Goal: Transaction & Acquisition: Purchase product/service

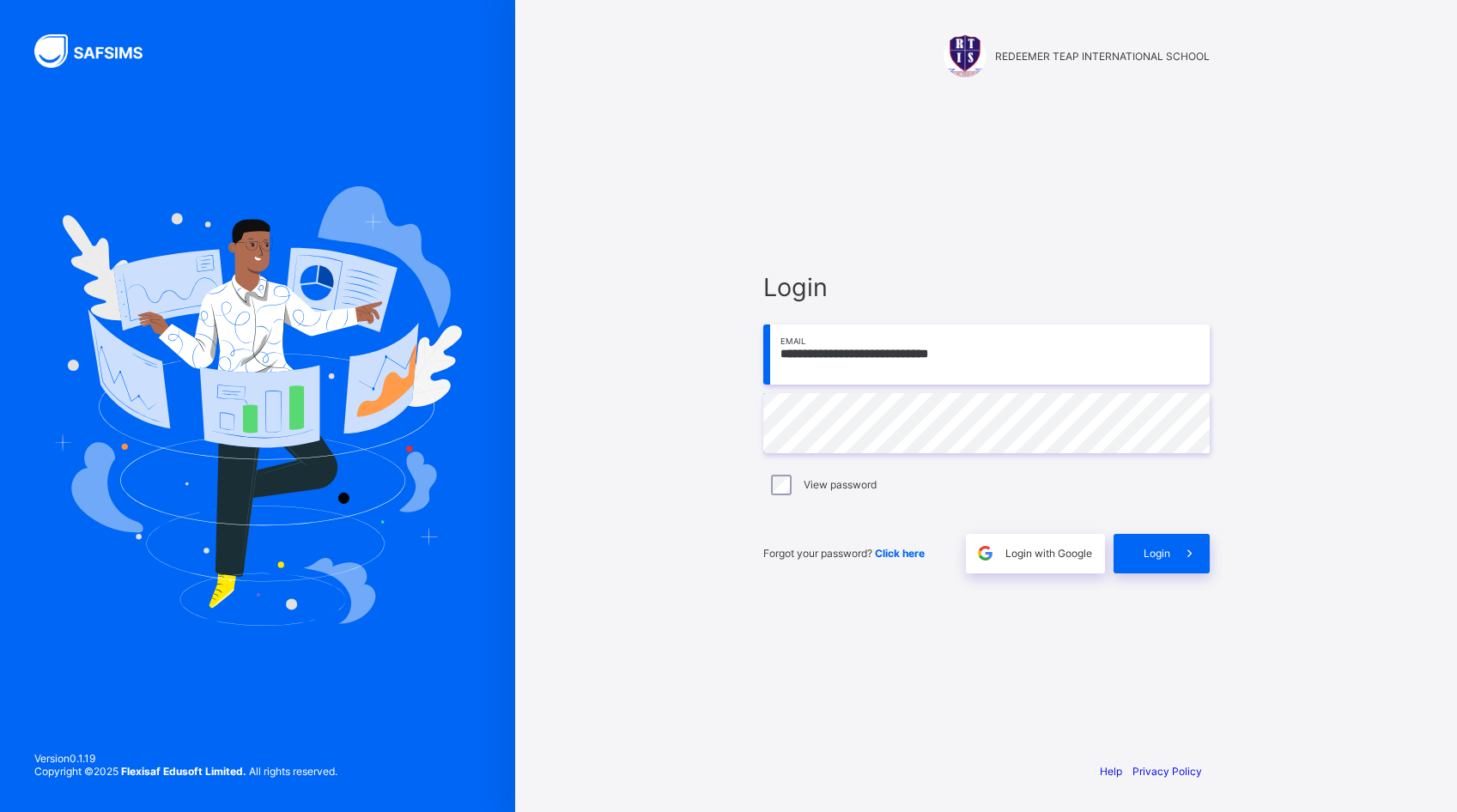
click at [634, 152] on div "**********" at bounding box center [986, 406] width 942 height 812
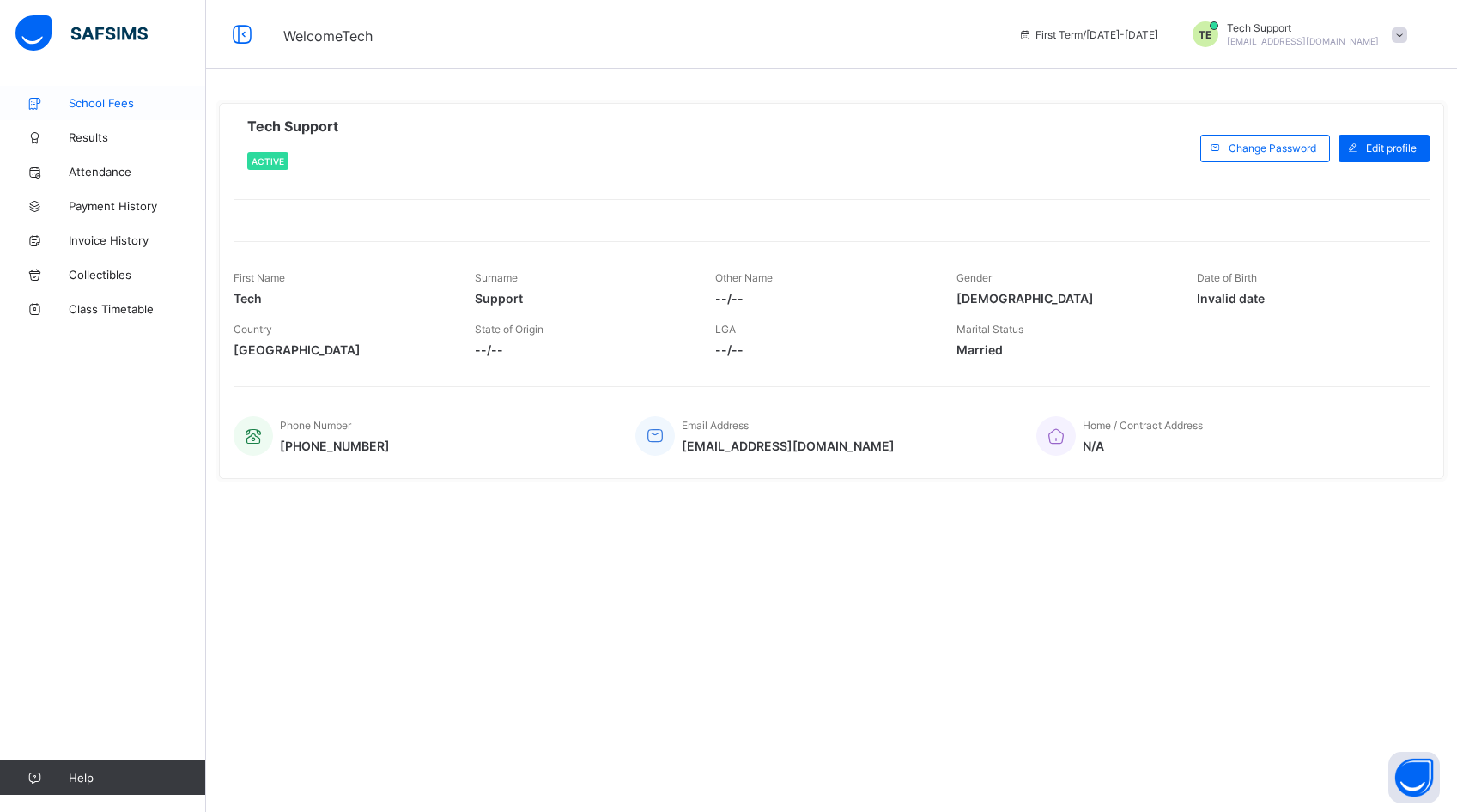
click at [86, 98] on span "School Fees" at bounding box center [137, 103] width 137 height 13
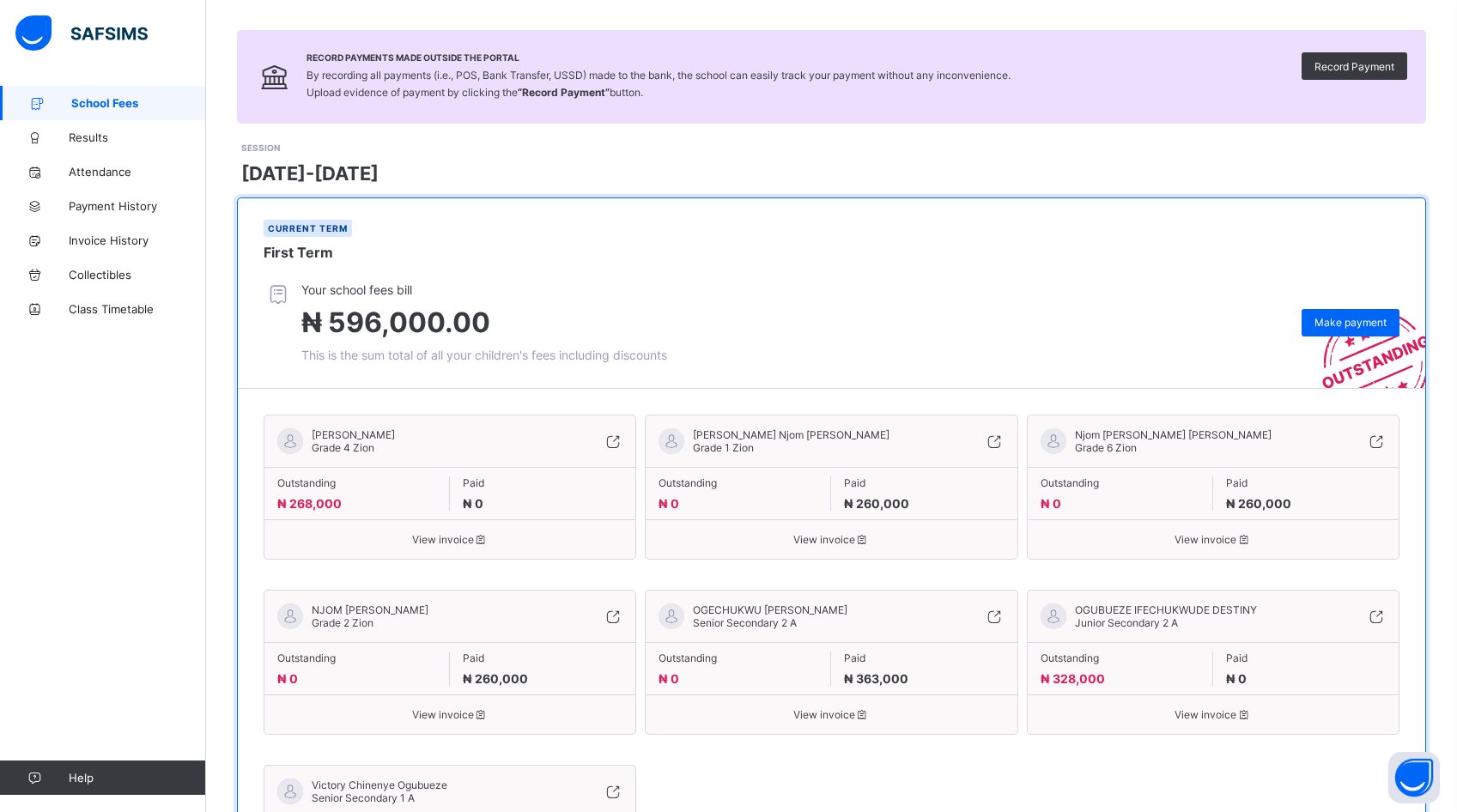
scroll to position [315, 0]
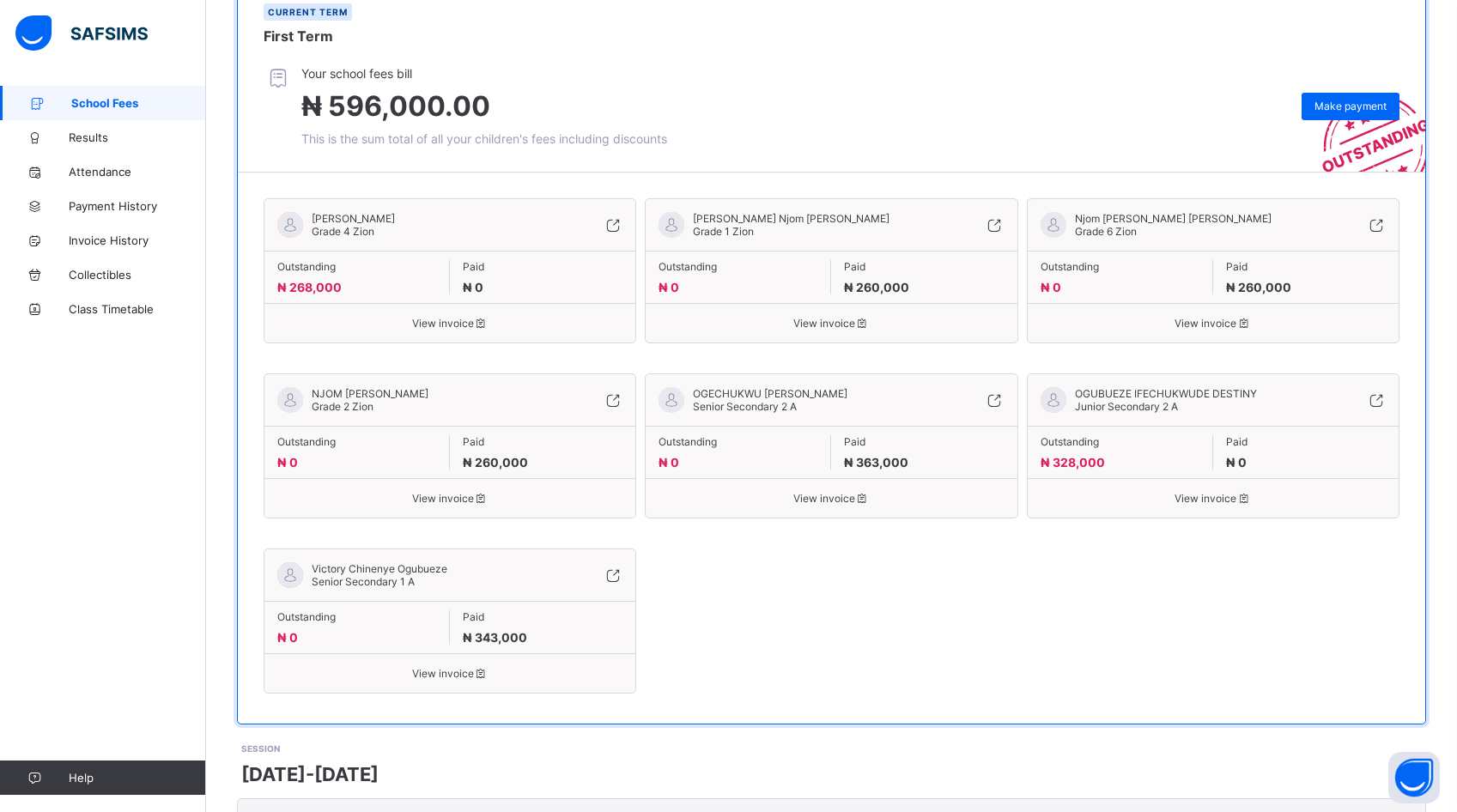
click at [848, 398] on span "OGECHUKWU KIMBERLY MAGNUS" at bounding box center [770, 393] width 154 height 12
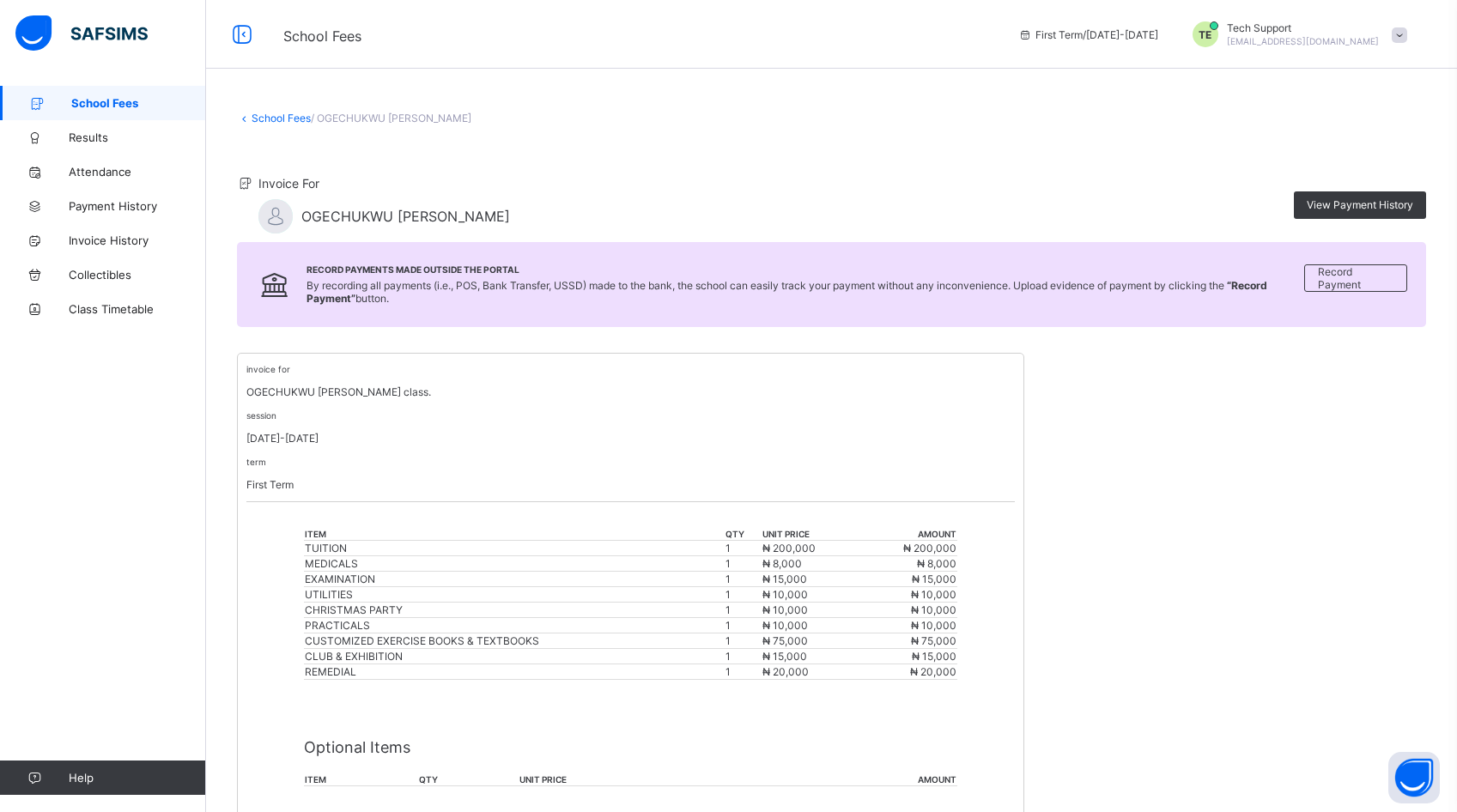
scroll to position [193, 0]
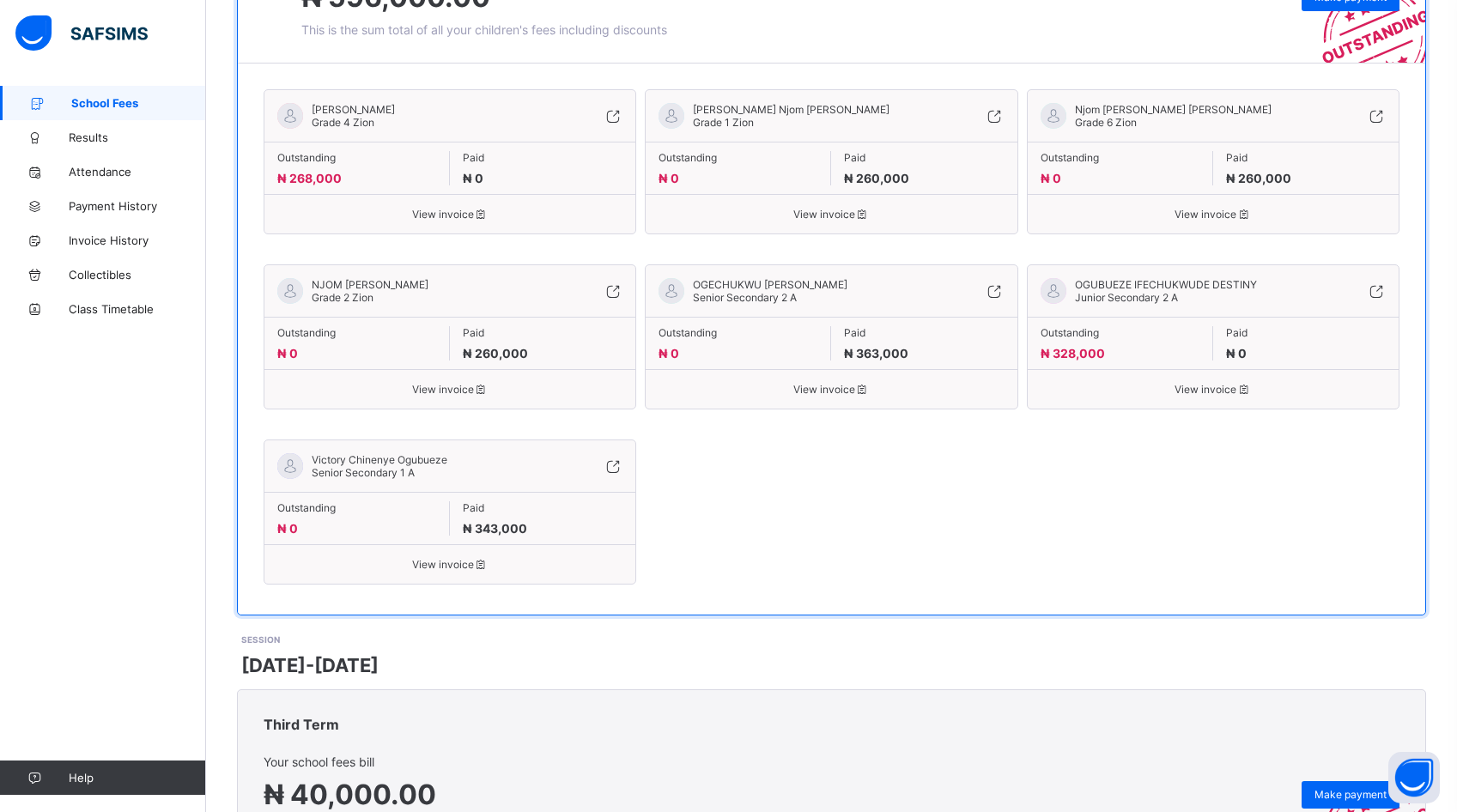
scroll to position [429, 0]
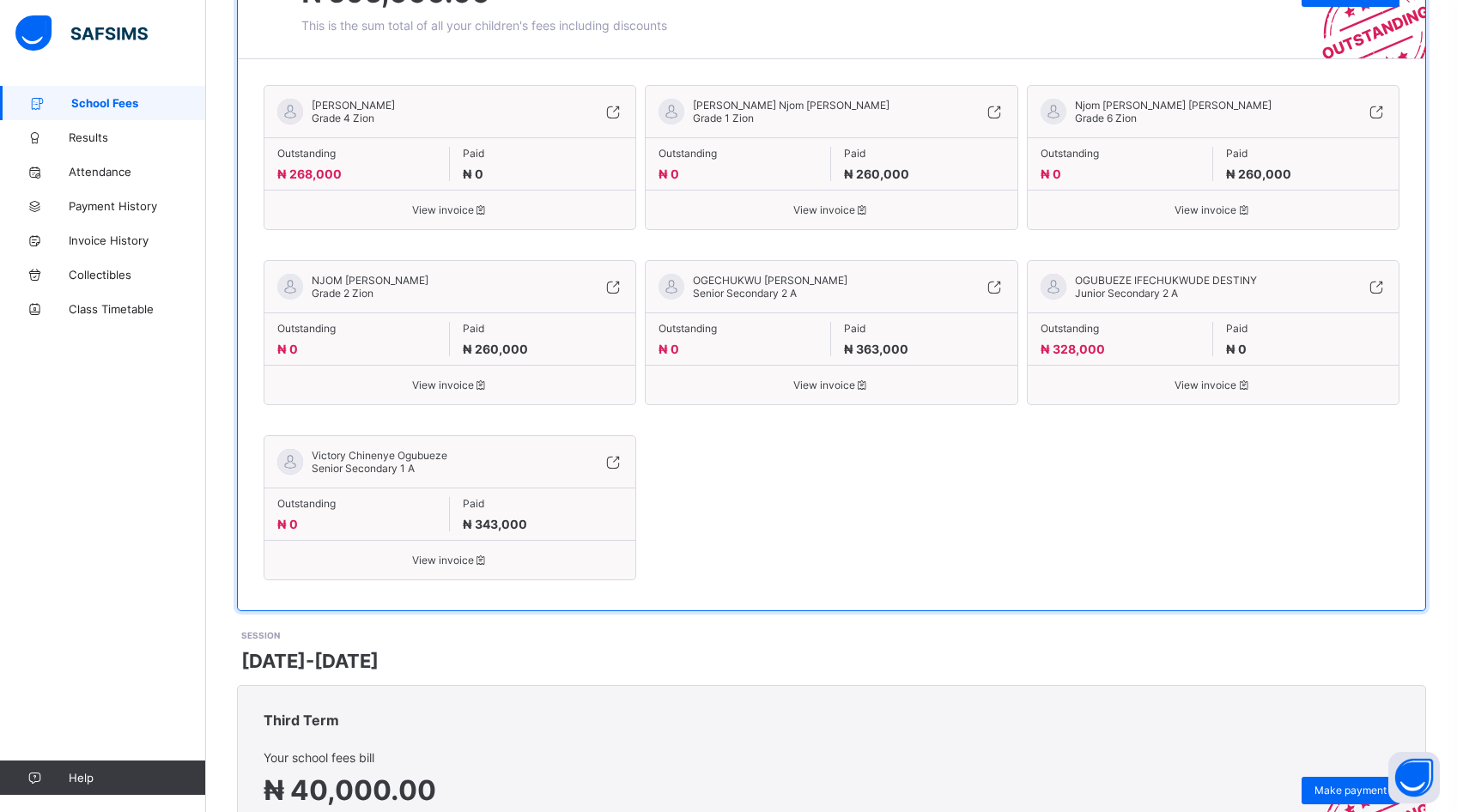
click at [1120, 391] on div "OGUBUEZE IFECHUKWUDE DESTINY Junior Secondary 2 A Outstanding ₦ 328,000 Paid ₦ …" at bounding box center [1213, 332] width 373 height 145
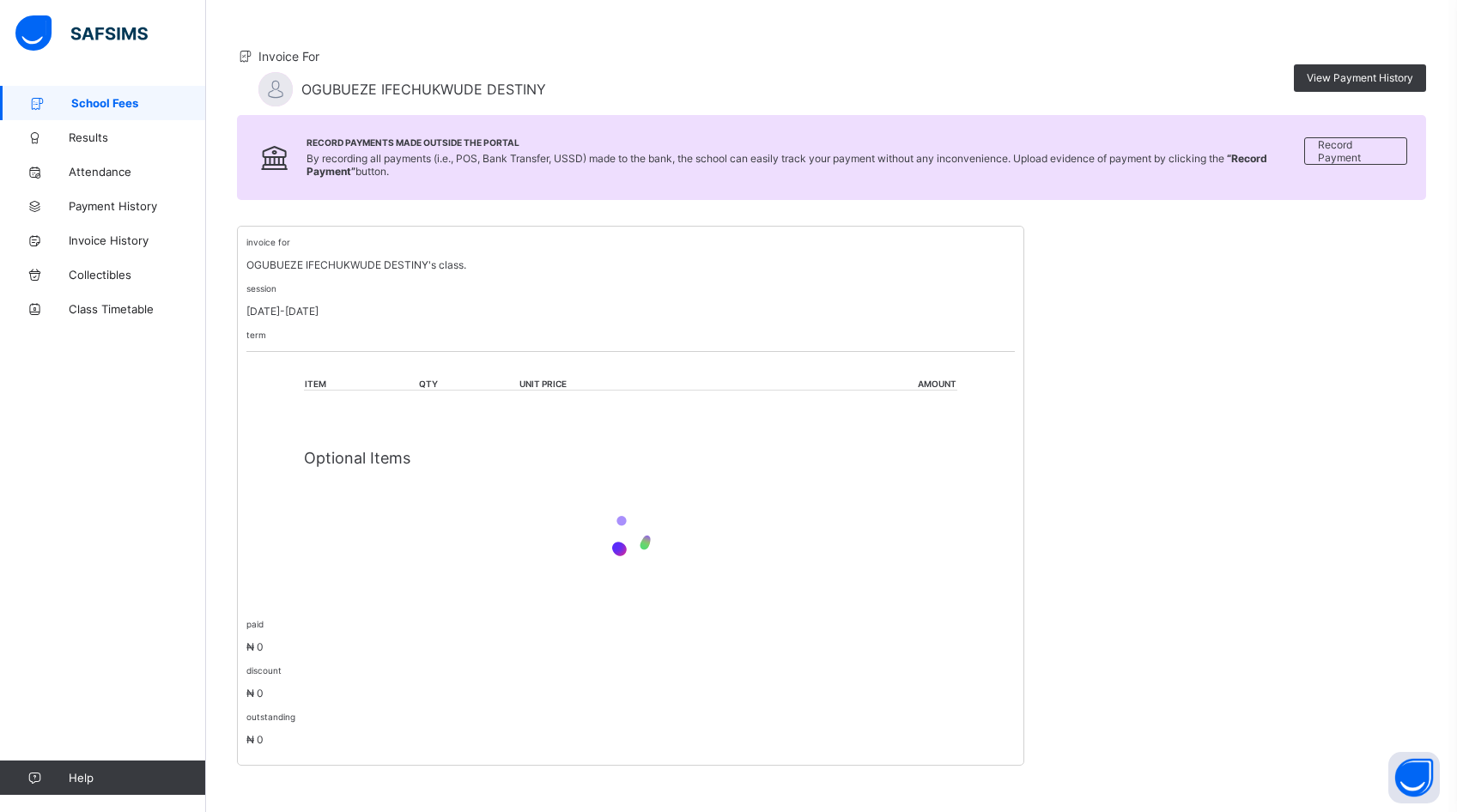
scroll to position [270, 0]
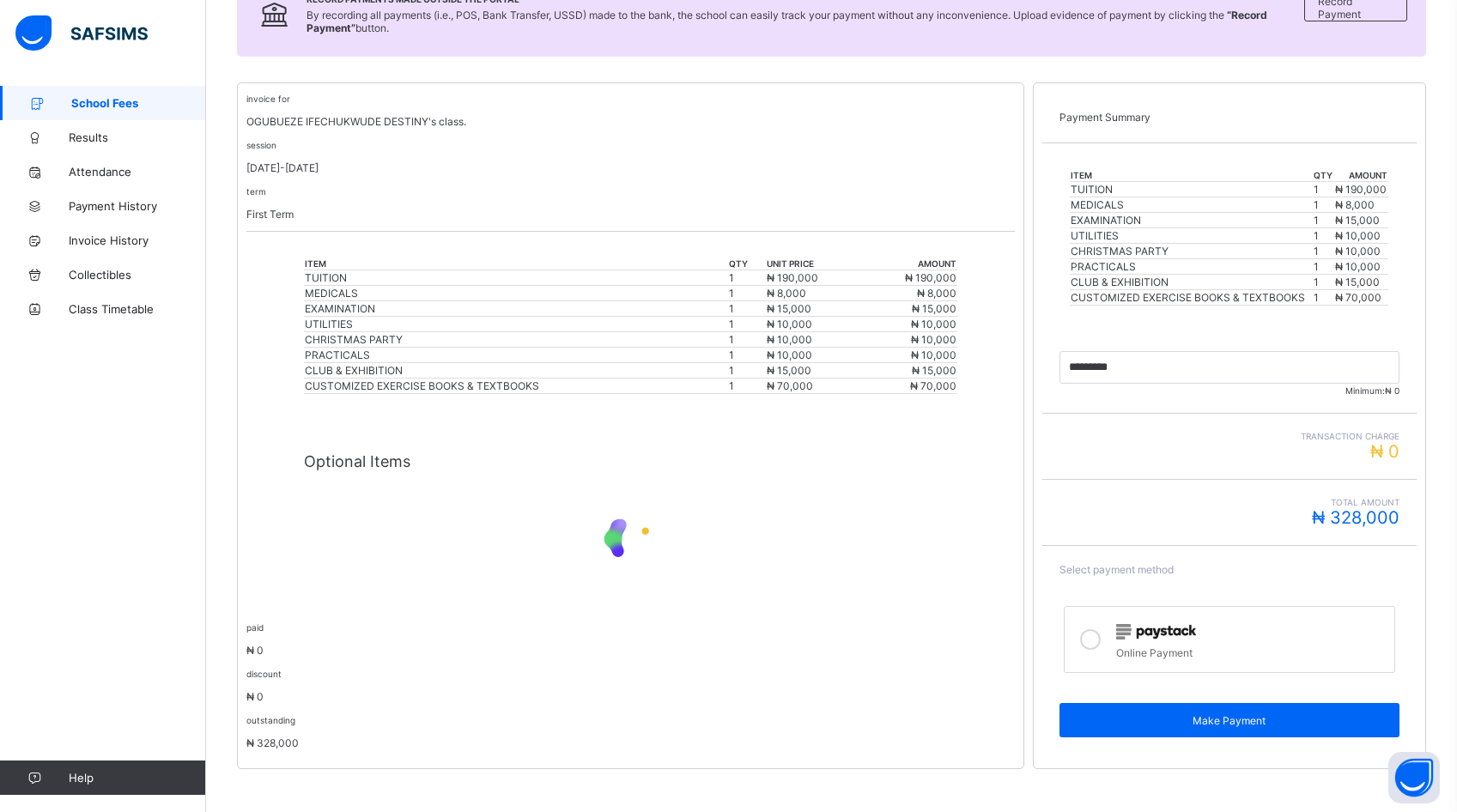
click at [1234, 652] on div "Online Payment" at bounding box center [1251, 651] width 270 height 17
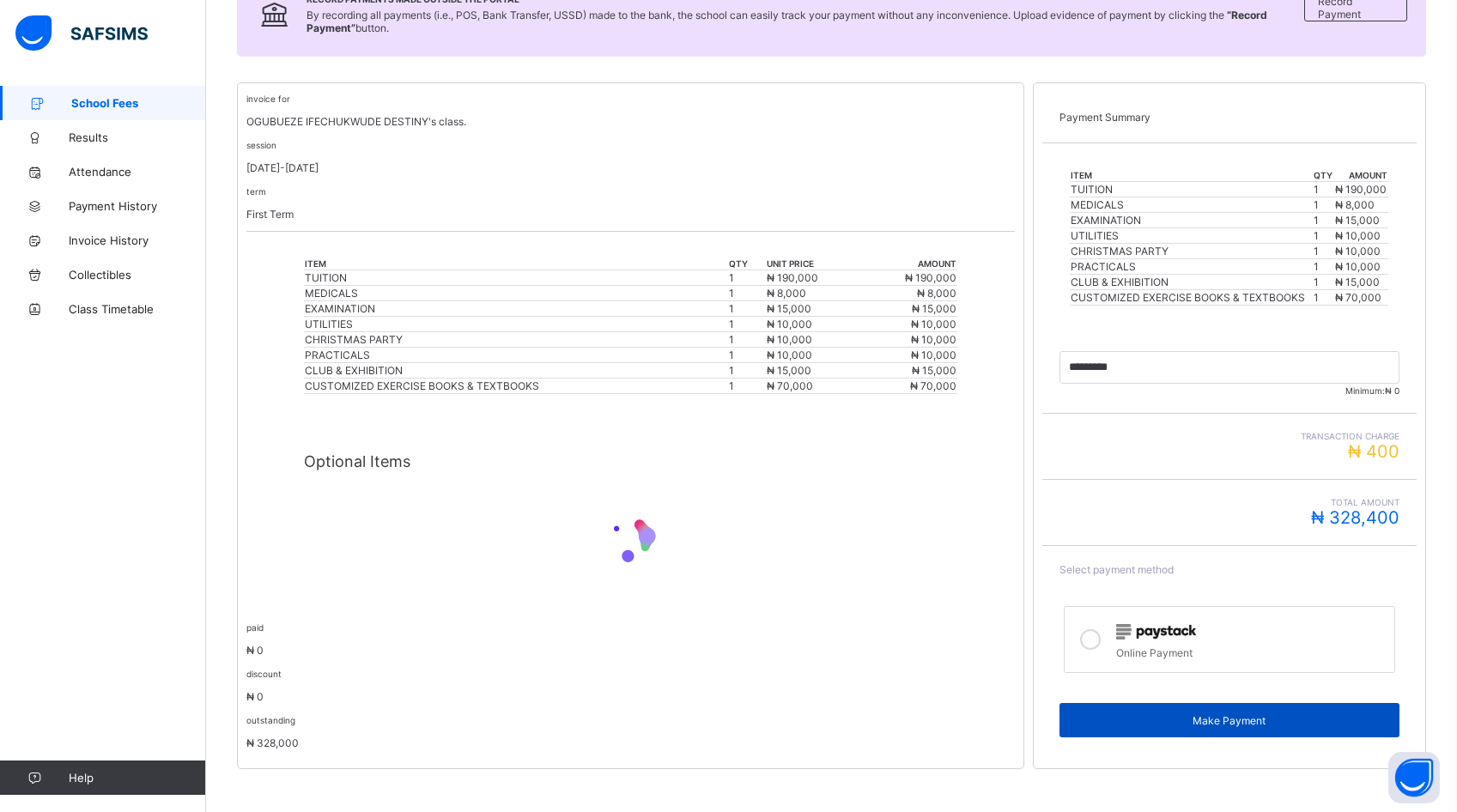
click at [1231, 715] on span "Make Payment" at bounding box center [1230, 720] width 315 height 12
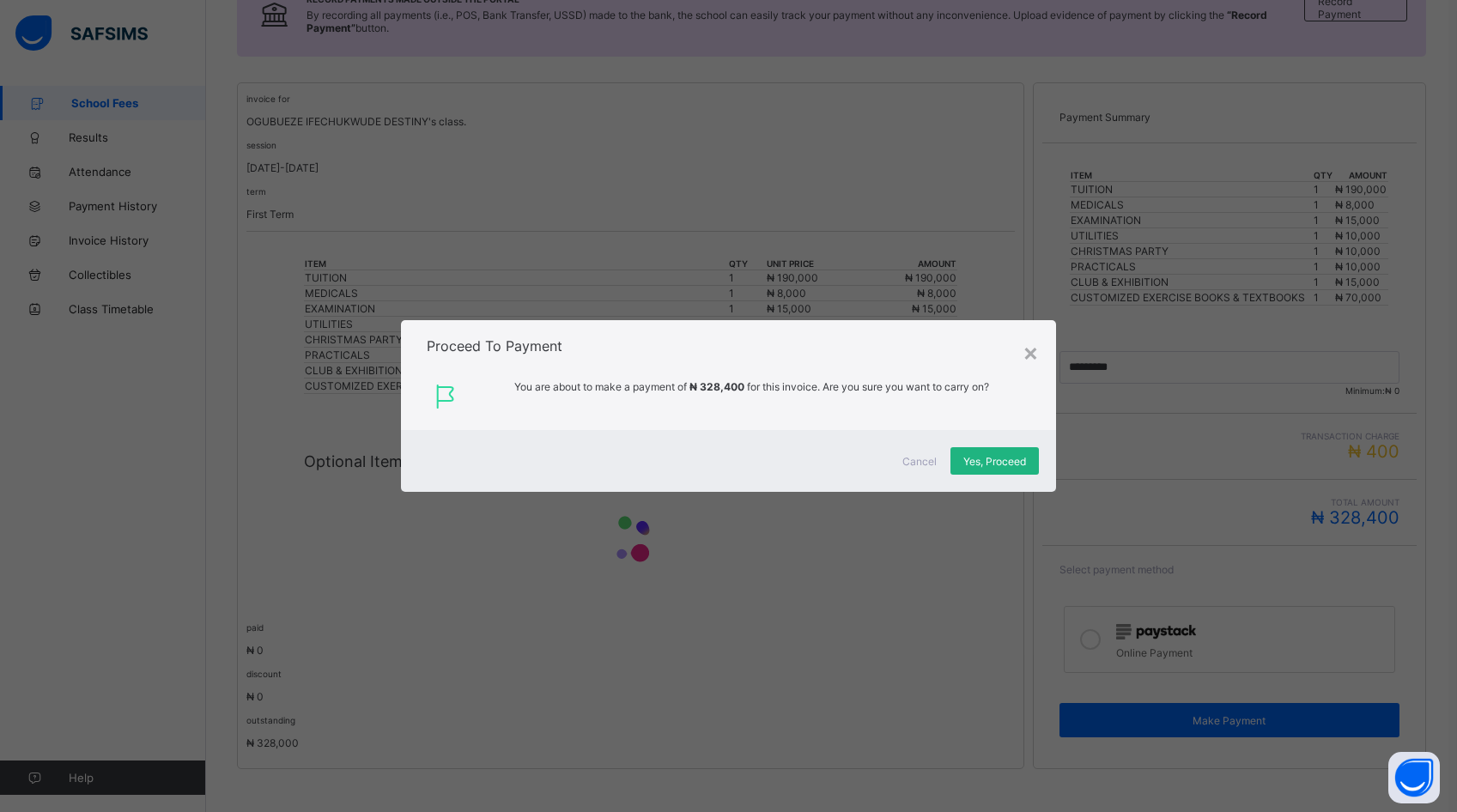
click at [1005, 455] on span "Yes, Proceed" at bounding box center [995, 461] width 62 height 12
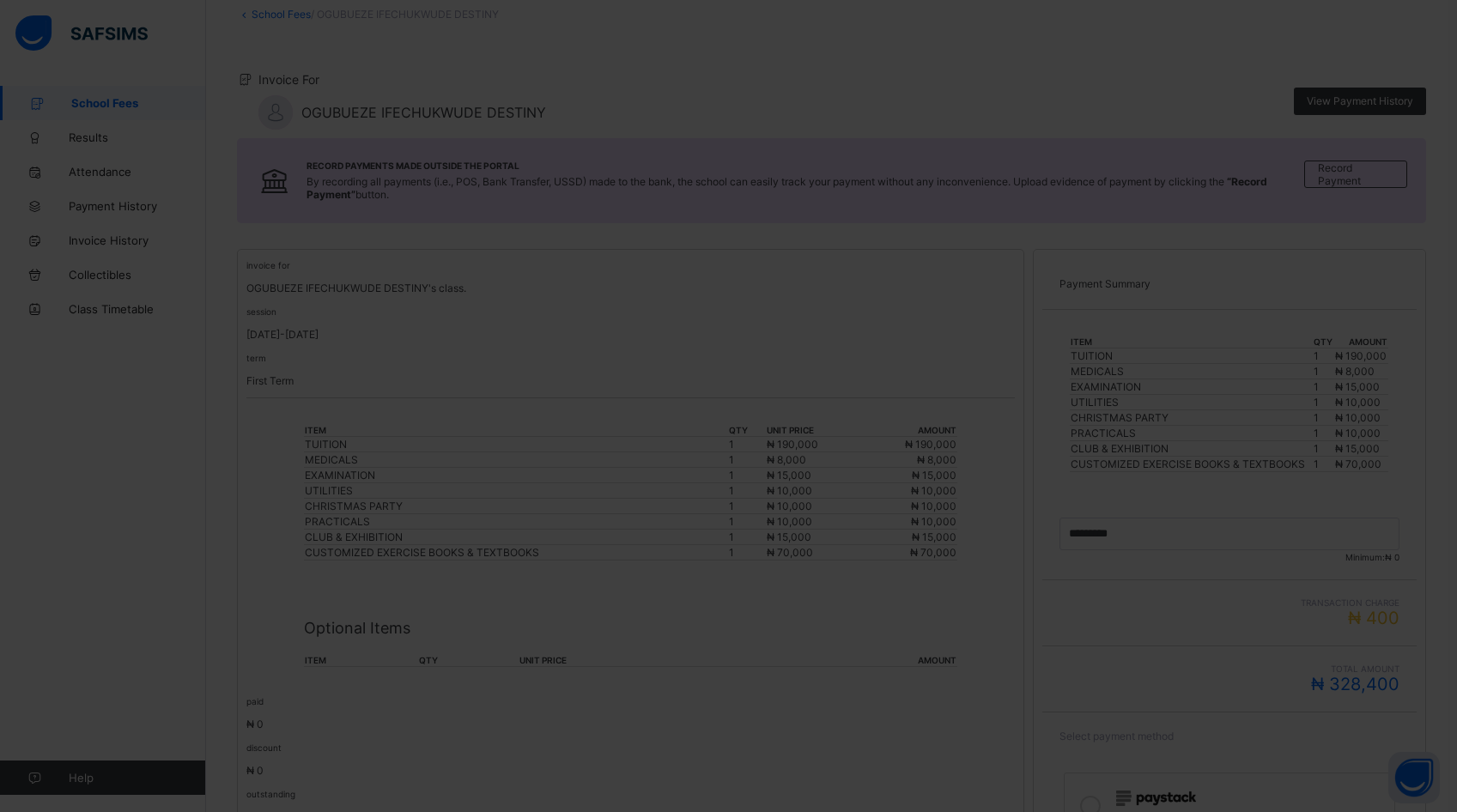
scroll to position [104, 0]
